Goal: Information Seeking & Learning: Find specific fact

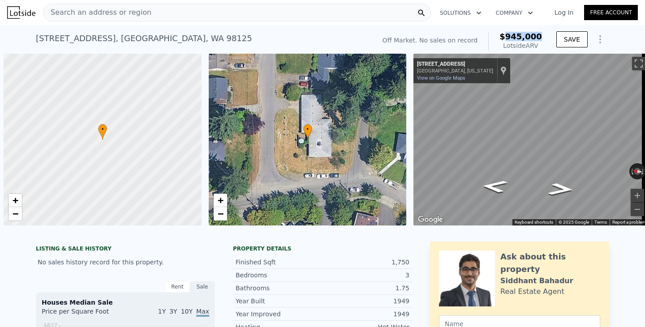
scroll to position [0, 4]
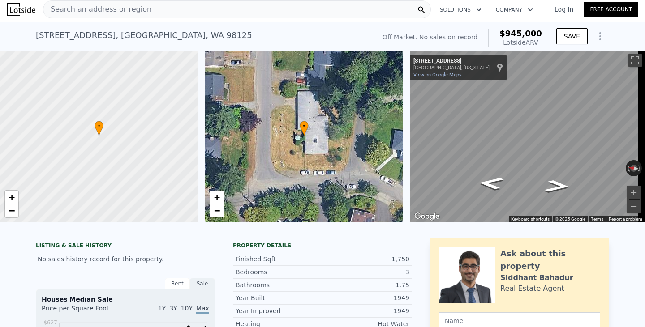
click at [118, 8] on span "Search an address or region" at bounding box center [97, 9] width 108 height 11
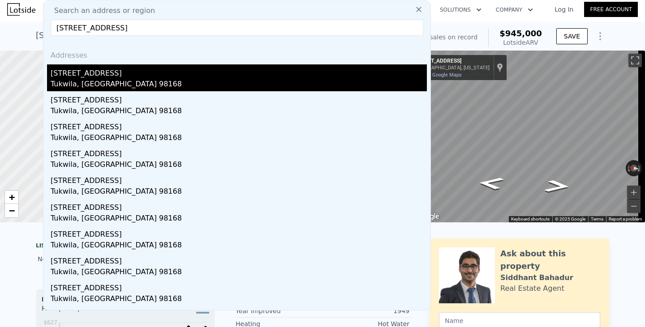
type input "[STREET_ADDRESS]"
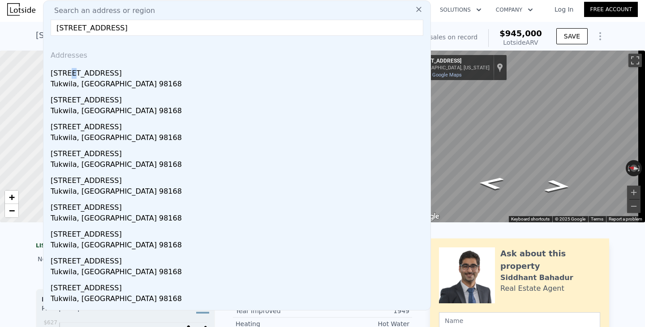
drag, startPoint x: 70, startPoint y: 77, endPoint x: 149, endPoint y: 0, distance: 109.9
click at [74, 75] on div "[STREET_ADDRESS]" at bounding box center [239, 71] width 376 height 14
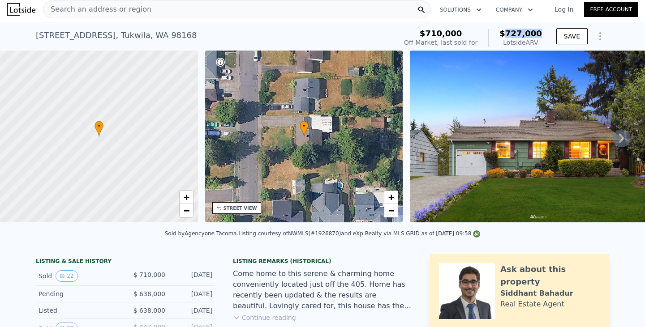
drag, startPoint x: 511, startPoint y: 33, endPoint x: 541, endPoint y: 32, distance: 29.6
click at [541, 32] on span "$727,000" at bounding box center [520, 33] width 43 height 9
copy span "727,000"
click at [149, 12] on div "Search an address or region" at bounding box center [237, 9] width 388 height 18
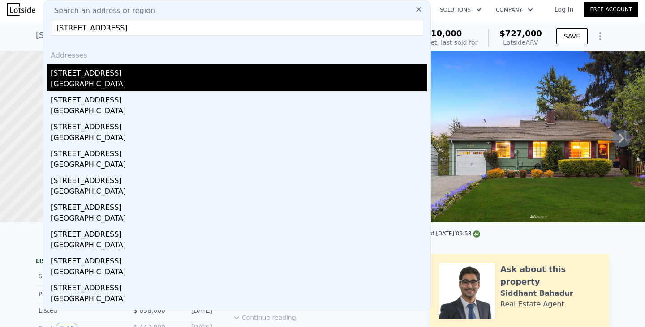
type input "[STREET_ADDRESS]"
click at [66, 81] on div "[GEOGRAPHIC_DATA]" at bounding box center [239, 85] width 376 height 13
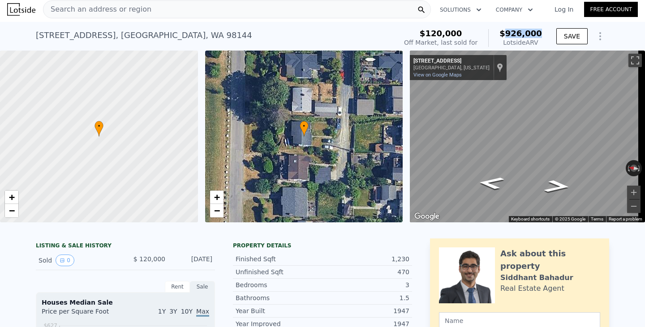
drag, startPoint x: 512, startPoint y: 34, endPoint x: 541, endPoint y: 34, distance: 29.6
click at [541, 34] on div "$120,000 Off Market, last sold for $926,000 Lotside ARV" at bounding box center [472, 38] width 145 height 25
copy span "926,000"
click at [99, 9] on span "Search an address or region" at bounding box center [97, 9] width 108 height 11
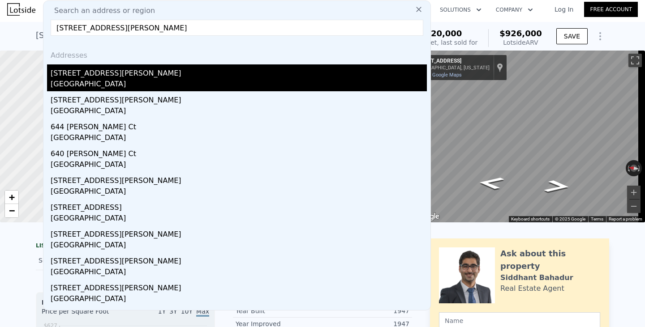
type input "[STREET_ADDRESS][PERSON_NAME]"
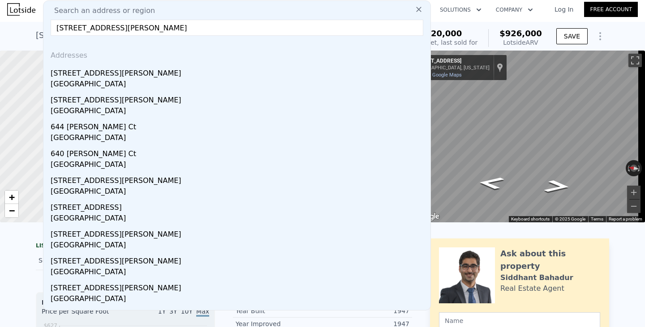
drag, startPoint x: 78, startPoint y: 83, endPoint x: 389, endPoint y: 193, distance: 329.6
click at [77, 83] on div "[GEOGRAPHIC_DATA]" at bounding box center [239, 85] width 376 height 13
